Goal: Find specific page/section: Find specific page/section

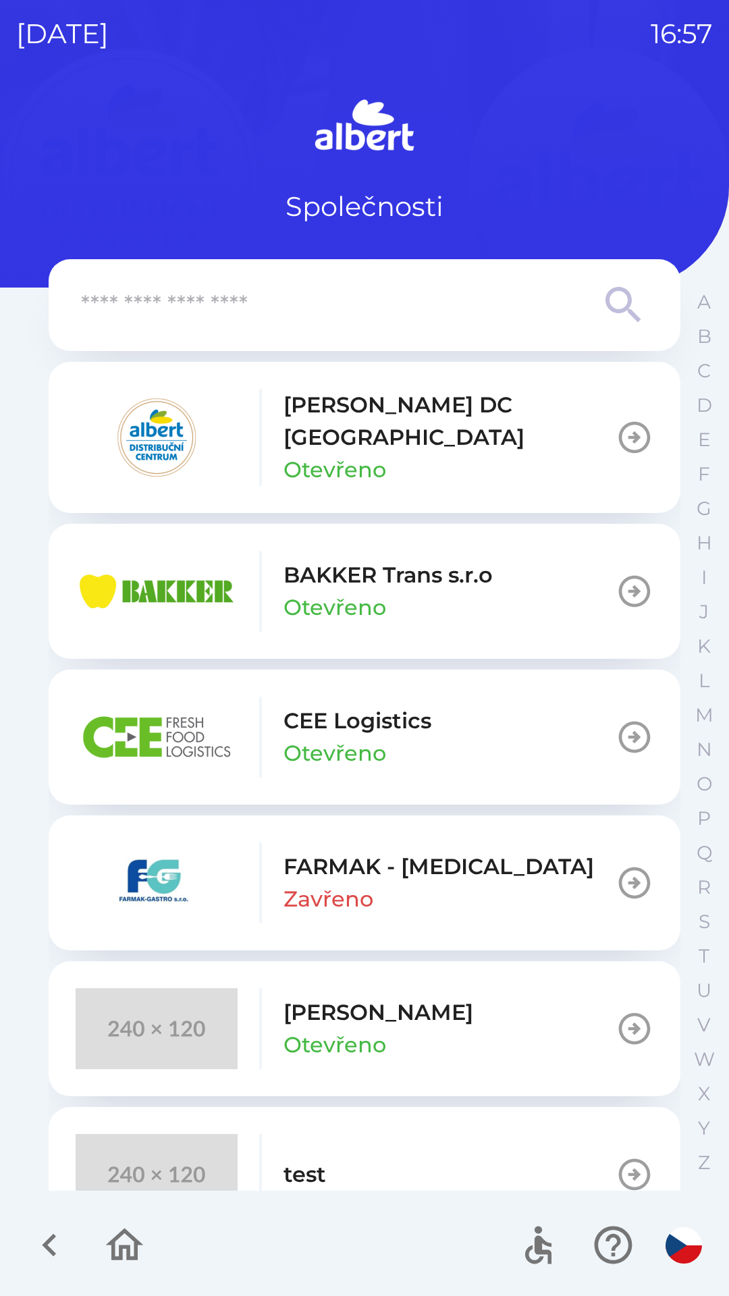
click at [460, 416] on p "[PERSON_NAME] DC [GEOGRAPHIC_DATA]" at bounding box center [449, 421] width 332 height 65
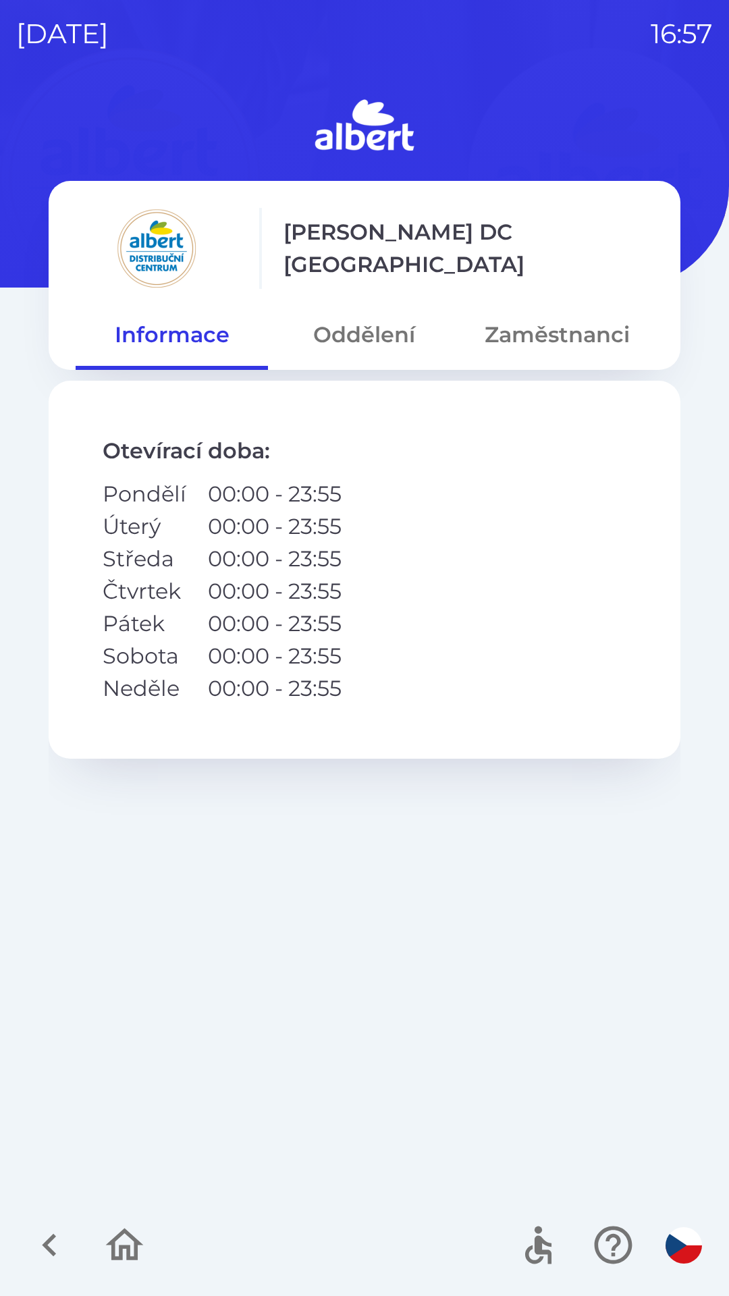
click at [368, 339] on button "Oddělení" at bounding box center [364, 334] width 192 height 49
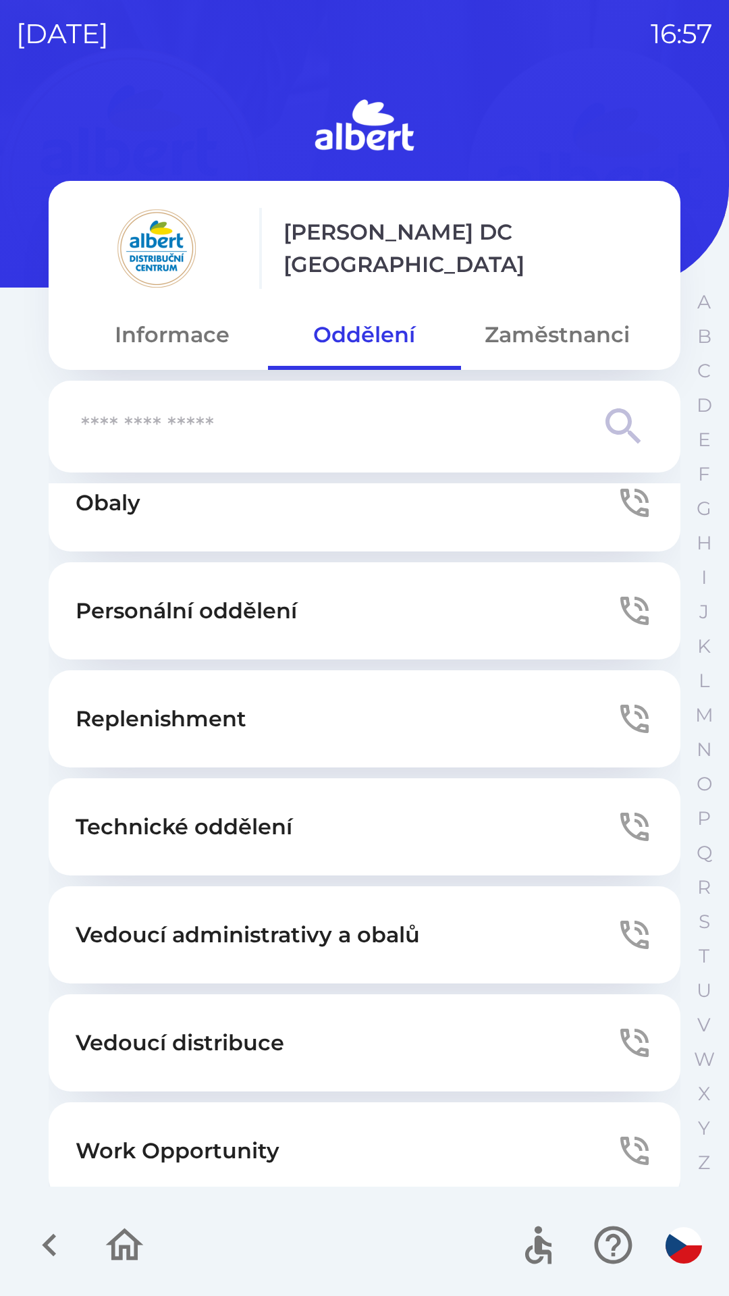
scroll to position [366, 0]
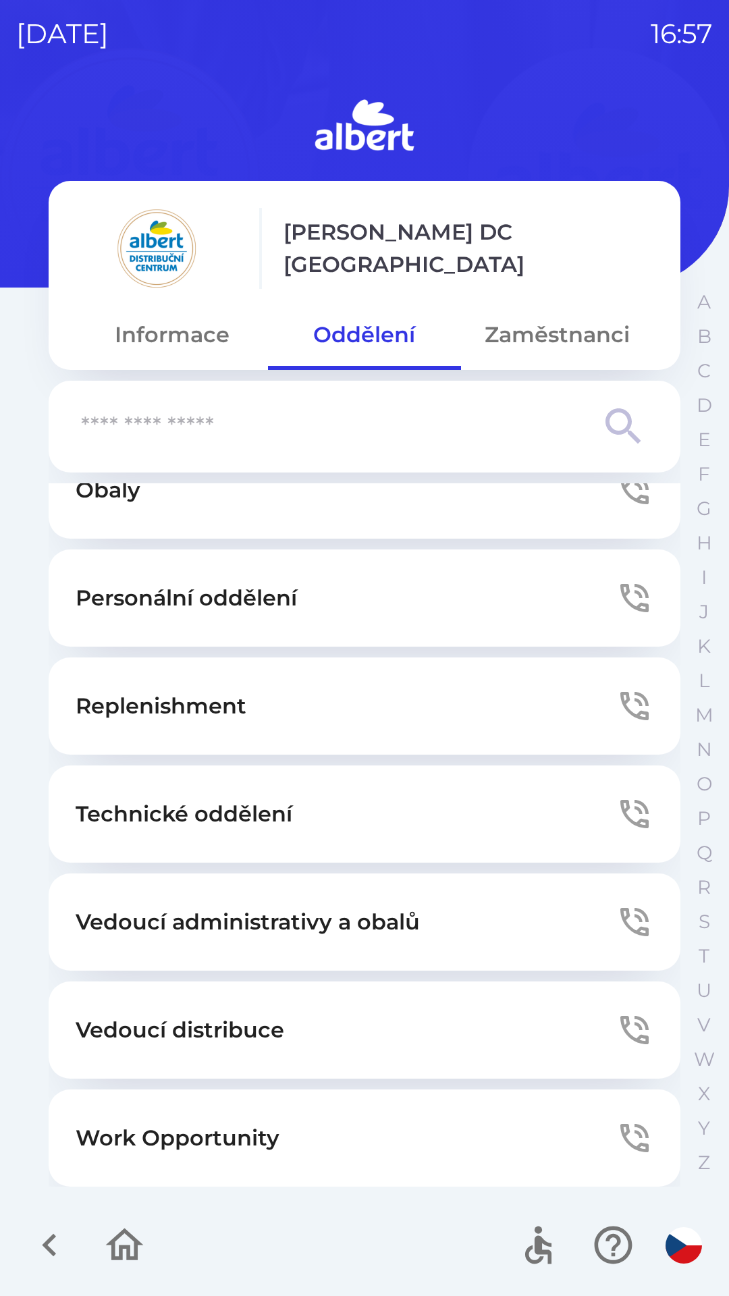
click at [546, 328] on button "Zaměstnanci" at bounding box center [557, 334] width 192 height 49
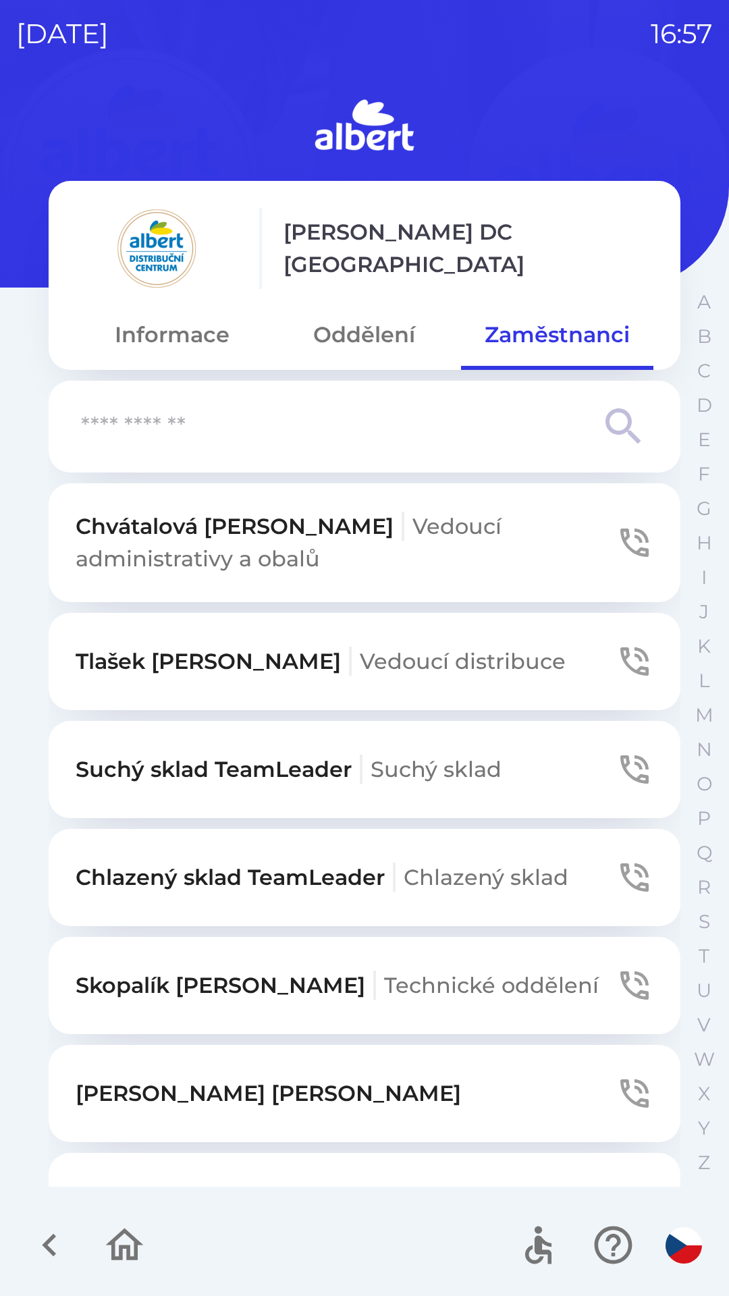
click at [325, 889] on p "Chlazený sklad TeamLeader Chlazený sklad" at bounding box center [322, 877] width 493 height 32
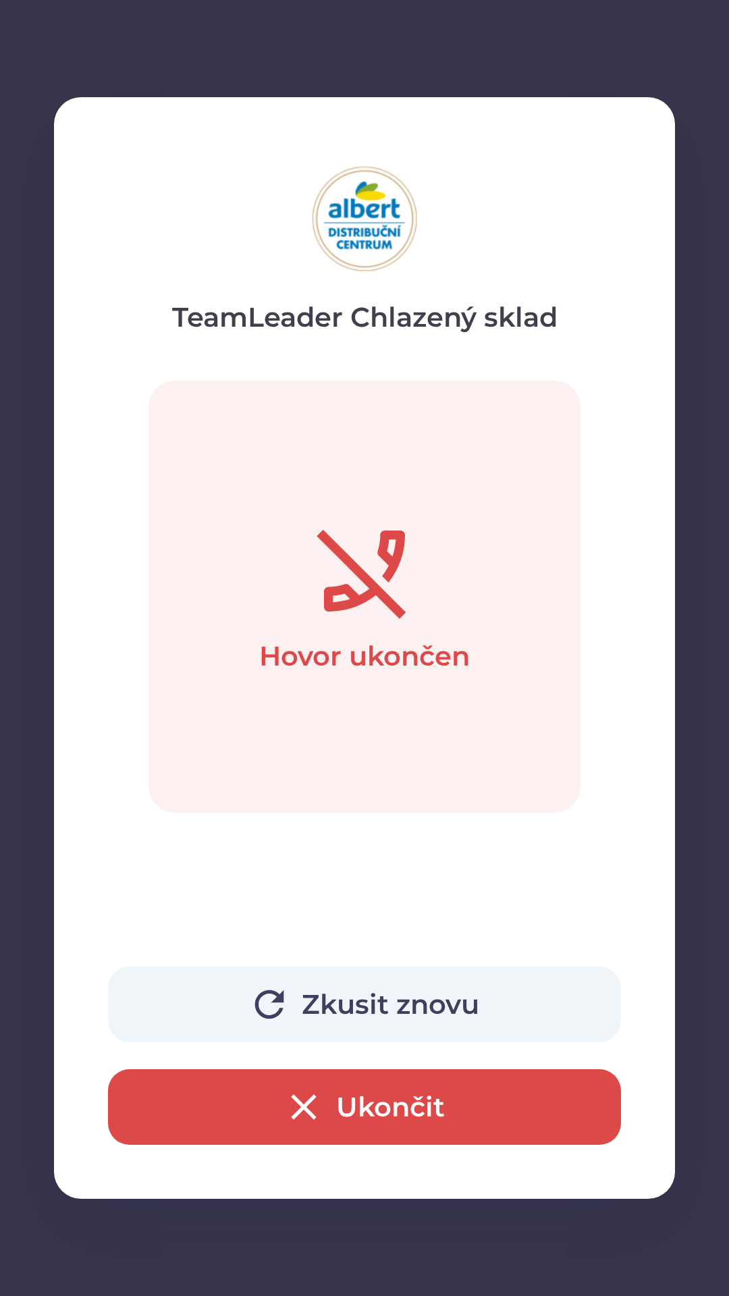
click at [296, 1090] on icon "button" at bounding box center [303, 1106] width 43 height 43
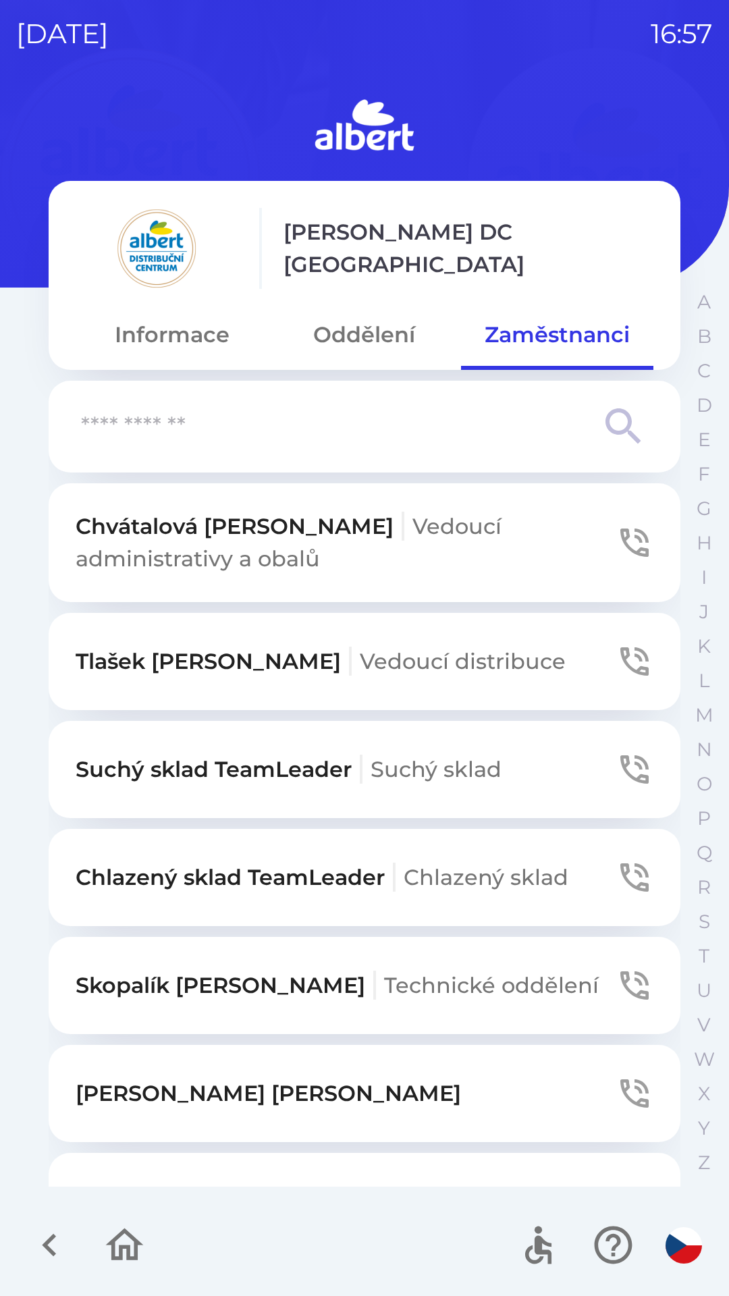
click at [276, 886] on p "Chlazený sklad TeamLeader Chlazený sklad" at bounding box center [322, 877] width 493 height 32
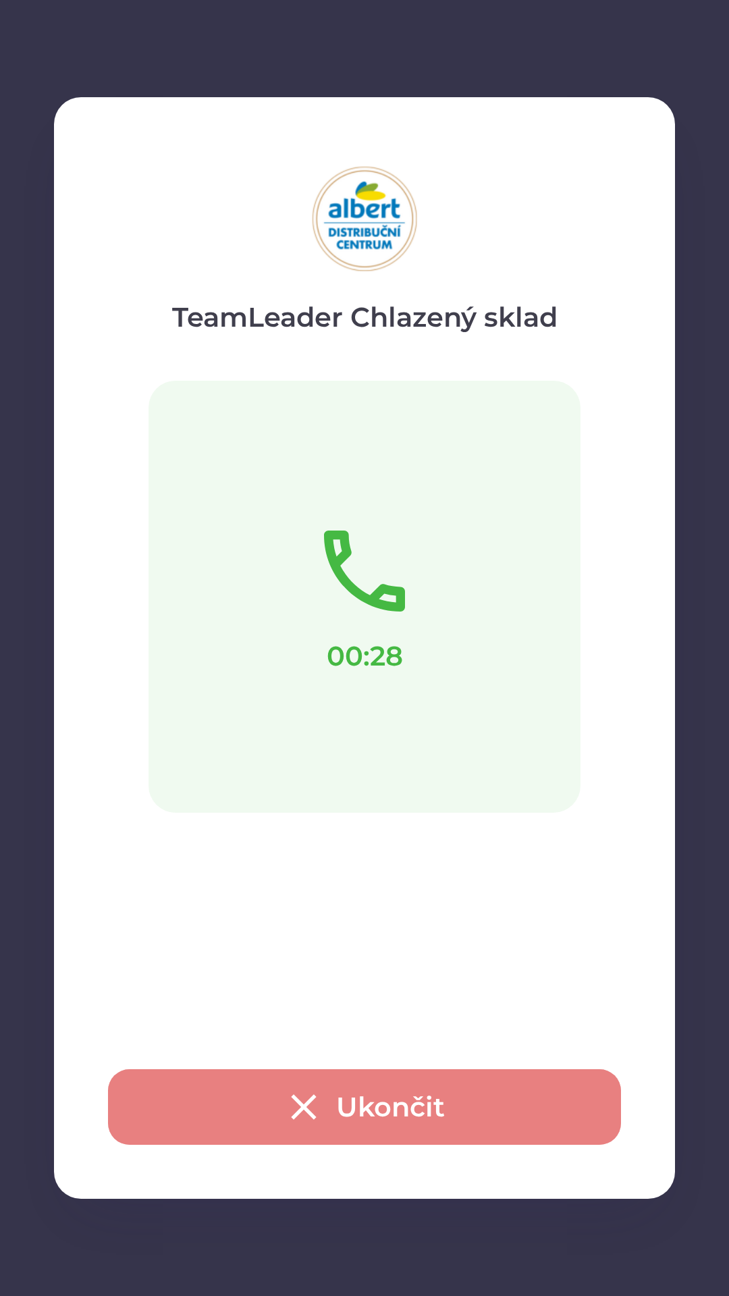
click at [323, 1111] on icon "button" at bounding box center [303, 1106] width 43 height 43
